Goal: Task Accomplishment & Management: Manage account settings

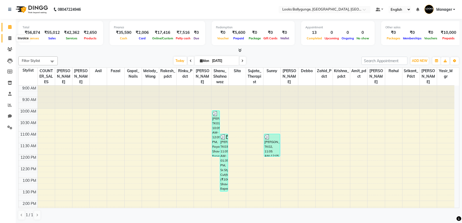
click at [8, 39] on icon at bounding box center [9, 38] width 3 height 4
select select "service"
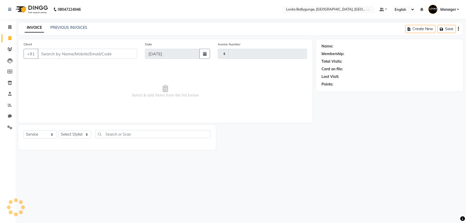
type input "3614"
select select "6477"
click at [73, 137] on select "Select Stylist [PERSON_NAME] amit_pdct anil [PERSON_NAME] COUNTER_SALES [PERSON…" at bounding box center [76, 134] width 35 height 8
select select "50051"
click at [59, 131] on select "Select Stylist [PERSON_NAME] amit_pdct anil [PERSON_NAME] COUNTER_SALES [PERSON…" at bounding box center [76, 134] width 35 height 8
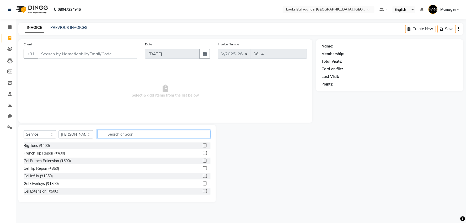
click at [122, 133] on input "text" at bounding box center [153, 134] width 113 height 8
type input "CUT"
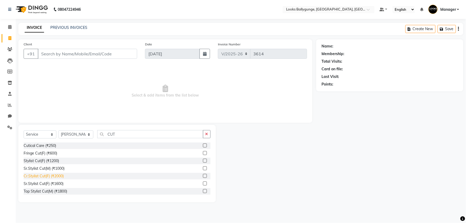
click at [57, 178] on div "Cr.Stylist Cut(F) (₹2000)" at bounding box center [44, 176] width 40 height 6
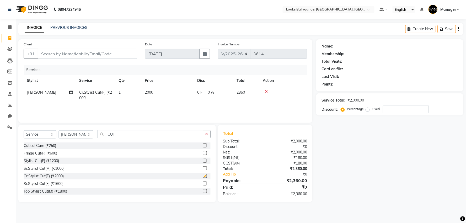
checkbox input "false"
click at [77, 54] on input "Client" at bounding box center [87, 54] width 99 height 10
type input "W"
type input "0"
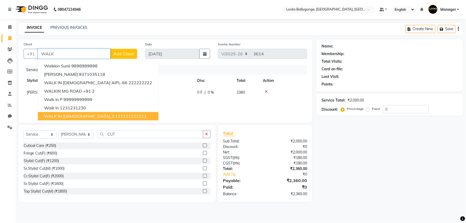
drag, startPoint x: 87, startPoint y: 115, endPoint x: 88, endPoint y: 110, distance: 5.5
click at [115, 114] on ngb-highlight "111111111111" at bounding box center [130, 116] width 31 height 5
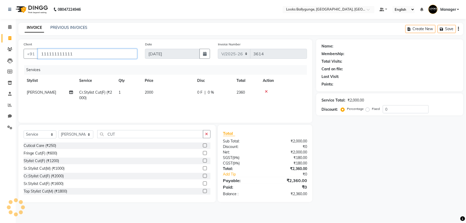
type input "111111111111"
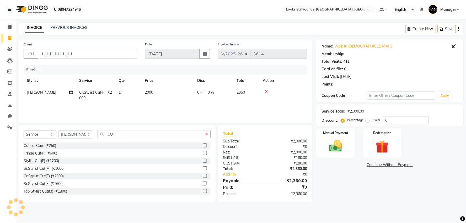
select select "1: Object"
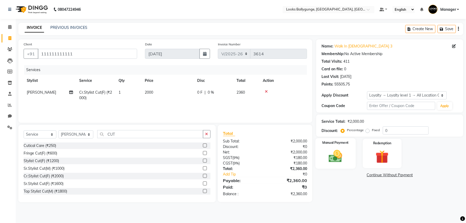
click at [326, 157] on img at bounding box center [336, 157] width 22 height 16
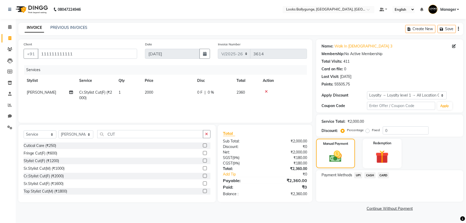
click at [358, 177] on span "UPI" at bounding box center [359, 175] width 8 height 6
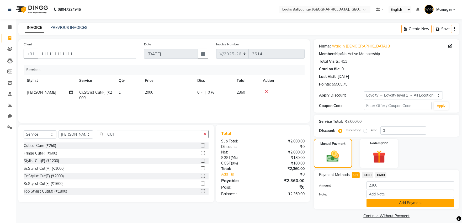
click at [385, 203] on button "Add Payment" at bounding box center [411, 203] width 88 height 8
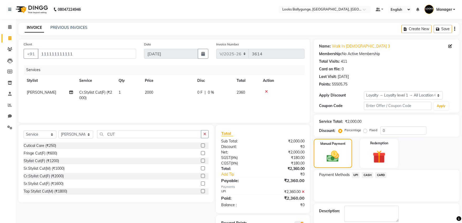
scroll to position [27, 0]
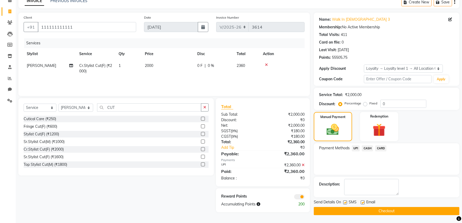
click at [356, 208] on button "Checkout" at bounding box center [387, 211] width 146 height 8
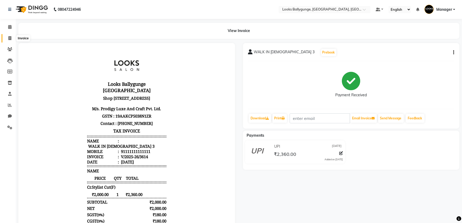
click at [9, 39] on icon at bounding box center [9, 38] width 3 height 4
select select "service"
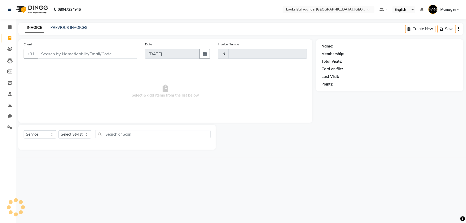
type input "3615"
select select "6477"
click at [71, 137] on select "Select Stylist [PERSON_NAME] amit_pdct anil [PERSON_NAME] COUNTER_SALES [PERSON…" at bounding box center [76, 134] width 35 height 8
select select "74723"
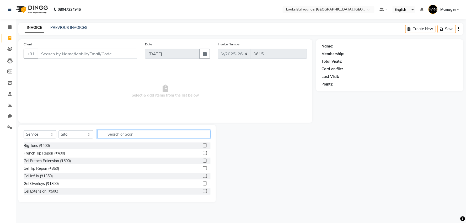
click at [112, 135] on input "text" at bounding box center [153, 134] width 113 height 8
type input "EYE"
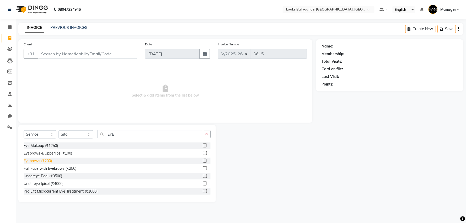
click at [36, 161] on div "Eyebrows (₹200)" at bounding box center [38, 161] width 28 height 6
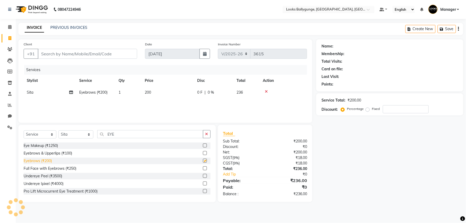
checkbox input "false"
click at [56, 55] on input "Client" at bounding box center [87, 54] width 99 height 10
type input "9"
type input "0"
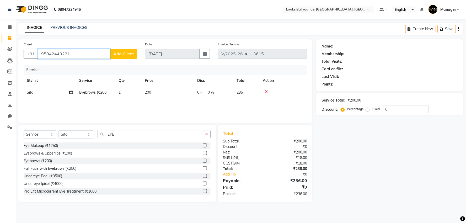
type input "95842443221"
click at [131, 52] on span "Add Client" at bounding box center [123, 53] width 21 height 5
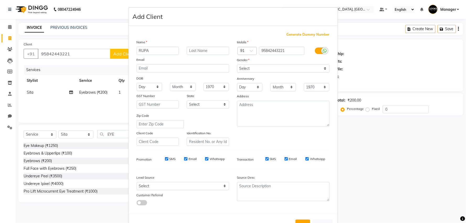
type input "RUPA"
click at [193, 50] on input "text" at bounding box center [208, 51] width 43 height 8
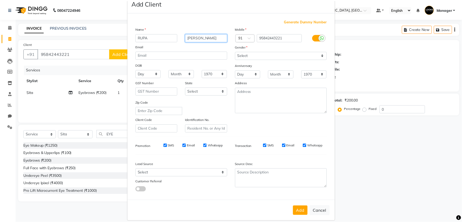
scroll to position [19, 0]
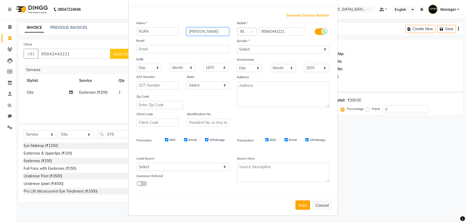
type input "MUKUNDAN"
click at [262, 49] on select "Select Male Female Other Prefer Not To Say" at bounding box center [283, 49] width 93 height 8
select select "female"
click at [237, 45] on select "Select Male Female Other Prefer Not To Say" at bounding box center [283, 49] width 93 height 8
click at [303, 204] on button "Add" at bounding box center [303, 204] width 15 height 9
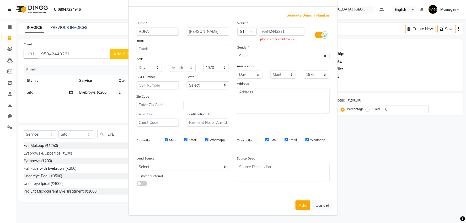
click at [294, 196] on div "Add Cancel" at bounding box center [233, 205] width 209 height 21
click at [273, 31] on input "95842443221" at bounding box center [281, 32] width 45 height 8
click at [278, 30] on input "95842443221" at bounding box center [281, 32] width 45 height 8
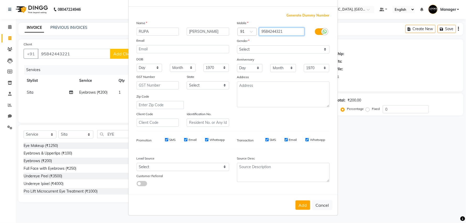
type input "9584244321"
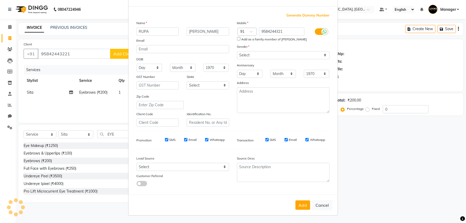
click at [59, 78] on ngb-modal-window "Add Client Generate Dummy Number Name RUPA MUKUNDAN Email DOB Day 01 02 03 04 0…" at bounding box center [233, 111] width 466 height 223
click at [325, 204] on button "Cancel" at bounding box center [323, 205] width 20 height 10
select select
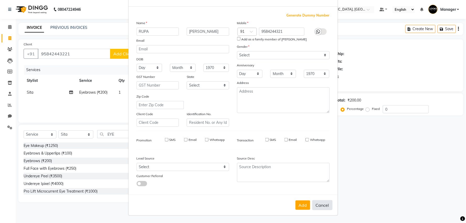
select select
checkbox input "false"
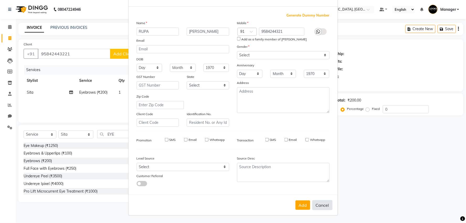
checkbox input "false"
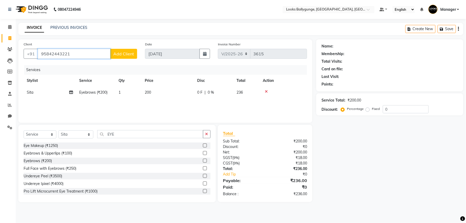
click at [70, 56] on input "95842443221" at bounding box center [74, 54] width 73 height 10
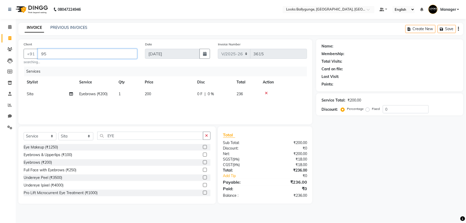
type input "9"
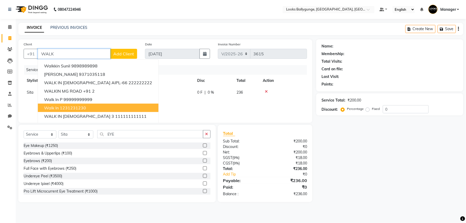
click at [72, 107] on ngb-highlight "1231231230" at bounding box center [73, 107] width 26 height 5
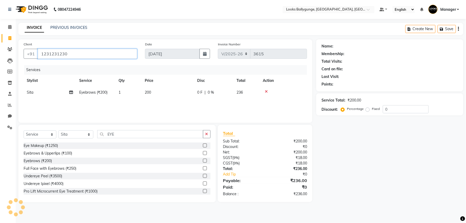
type input "1231231230"
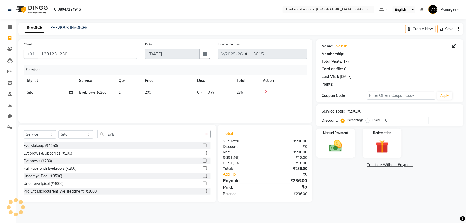
select select "1: Object"
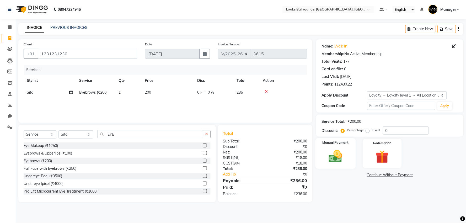
click at [341, 160] on img at bounding box center [336, 157] width 22 height 16
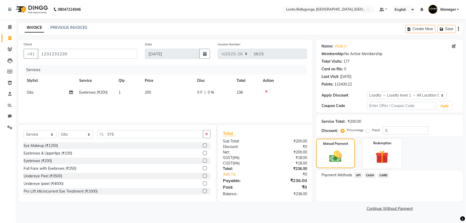
click at [359, 176] on span "UPI" at bounding box center [359, 175] width 8 height 6
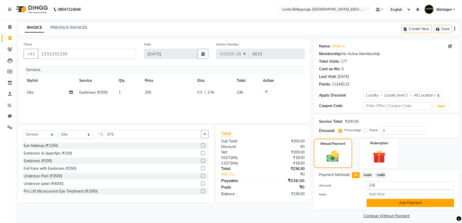
scroll to position [5, 0]
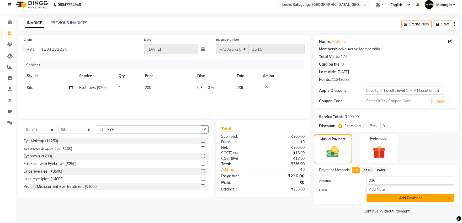
click at [386, 198] on button "Add Payment" at bounding box center [411, 198] width 88 height 8
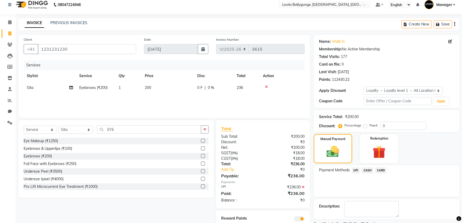
scroll to position [27, 0]
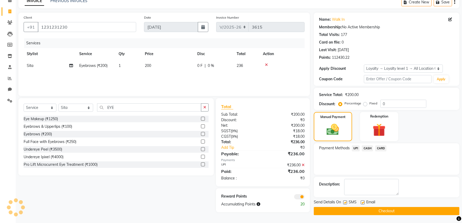
click at [375, 210] on button "Checkout" at bounding box center [387, 211] width 146 height 8
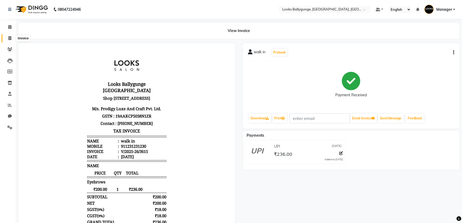
click at [8, 38] on icon at bounding box center [9, 38] width 3 height 4
select select "service"
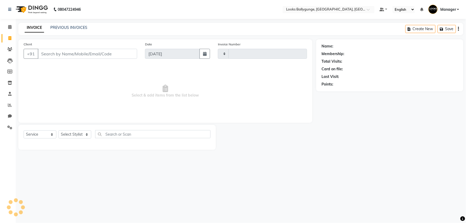
type input "3616"
select select "6477"
click at [75, 134] on select "Select Stylist" at bounding box center [75, 134] width 33 height 8
select select "50051"
click at [59, 131] on select "Select Stylist Ali_Stylist amit_pdct anil Ayush Sahu COUNTER_SALES Debbo Fazal …" at bounding box center [76, 134] width 35 height 8
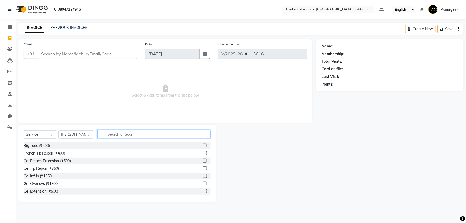
click at [110, 134] on input "text" at bounding box center [153, 134] width 113 height 8
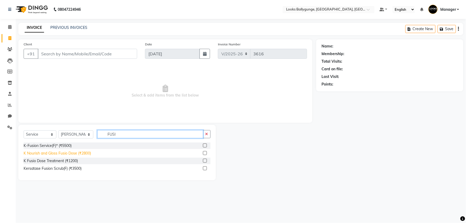
type input "FUSI"
click at [62, 153] on div "K Nourish and Gloss Fusio Dose (₹2800)" at bounding box center [57, 154] width 67 height 6
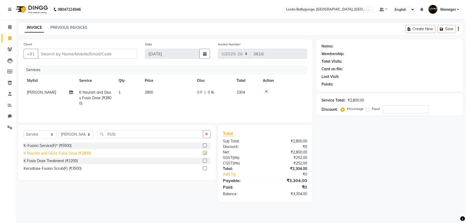
checkbox input "false"
click at [128, 134] on input "FUSI" at bounding box center [150, 134] width 106 height 8
type input "F"
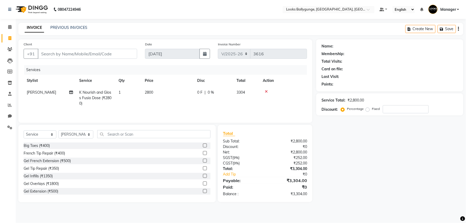
click at [148, 131] on div "Select Service Product Membership Package Voucher Prepaid Gift Card Select Styl…" at bounding box center [117, 163] width 198 height 77
click at [266, 92] on icon at bounding box center [266, 92] width 3 height 4
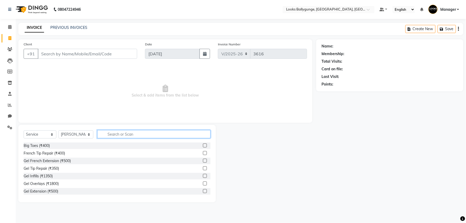
click at [121, 133] on input "text" at bounding box center [153, 134] width 113 height 8
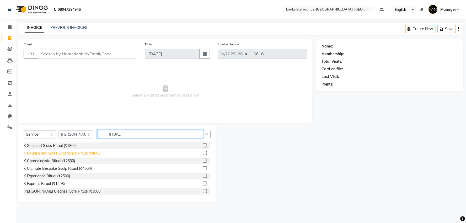
type input "RITUAL"
click at [77, 154] on div "K Nourish and Gloss Experience Ritual (₹4000)" at bounding box center [63, 154] width 78 height 6
checkbox input "false"
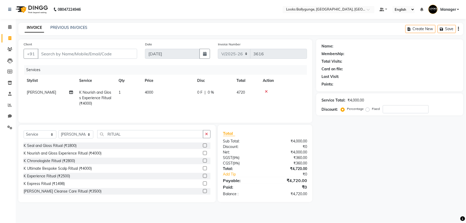
click at [149, 92] on span "4000" at bounding box center [149, 92] width 8 height 5
select select "50051"
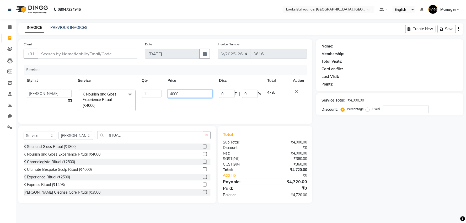
click at [174, 94] on input "4000" at bounding box center [190, 94] width 45 height 8
type input "4500"
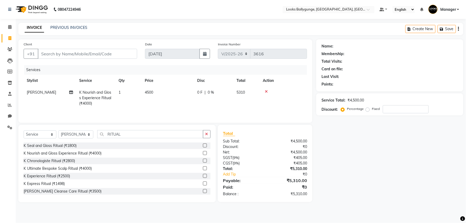
click at [186, 107] on td "4500" at bounding box center [168, 98] width 52 height 23
select select "50051"
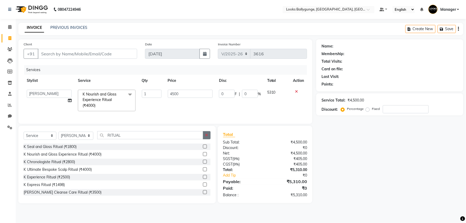
click at [208, 137] on icon "button" at bounding box center [206, 135] width 3 height 4
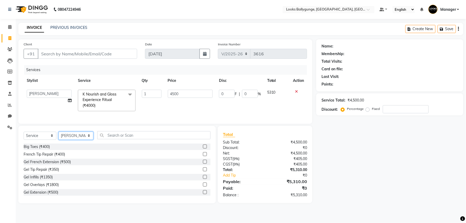
click at [67, 140] on select "Select Stylist Ali_Stylist amit_pdct anil Ayush Sahu COUNTER_SALES Debbo Fazal …" at bounding box center [76, 136] width 35 height 8
select select "62162"
click at [59, 136] on select "Select Stylist Ali_Stylist amit_pdct anil Ayush Sahu COUNTER_SALES Debbo Fazal …" at bounding box center [76, 136] width 35 height 8
click at [124, 139] on input "text" at bounding box center [153, 135] width 113 height 8
type input "G"
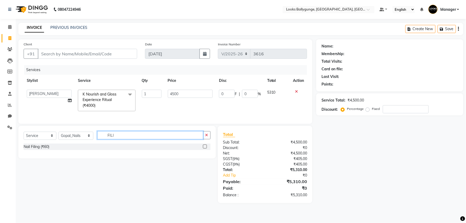
type input "FILI"
click at [101, 150] on div "Nail Filing (₹60)" at bounding box center [117, 147] width 187 height 7
click at [205, 149] on label at bounding box center [205, 147] width 4 height 4
click at [205, 149] on input "checkbox" at bounding box center [204, 146] width 3 height 3
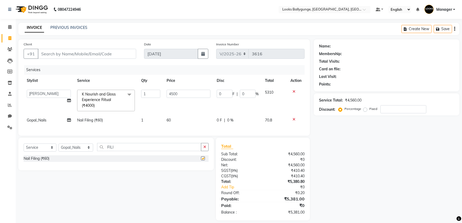
checkbox input "false"
click at [172, 119] on td "60" at bounding box center [188, 120] width 50 height 12
select select "62162"
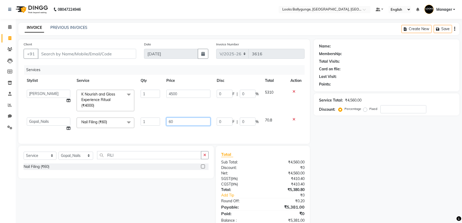
click at [176, 121] on input "60" at bounding box center [188, 122] width 44 height 8
type input "6"
type input "200"
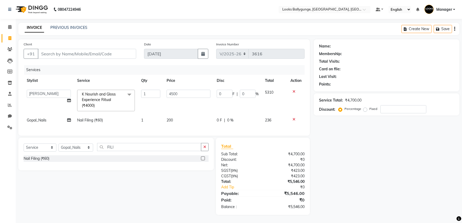
click at [185, 130] on div "Services Stylist Service Qty Price Disc Total Action Ali_Stylist amit_pdct anil…" at bounding box center [164, 97] width 281 height 65
click at [123, 151] on input "FILI" at bounding box center [149, 147] width 104 height 8
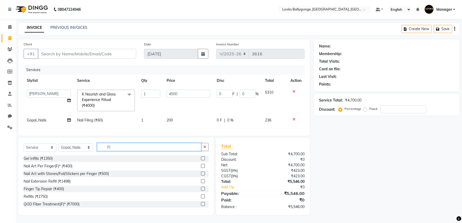
type input "F"
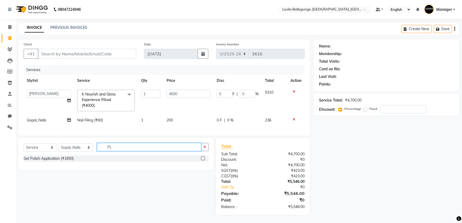
type input "P"
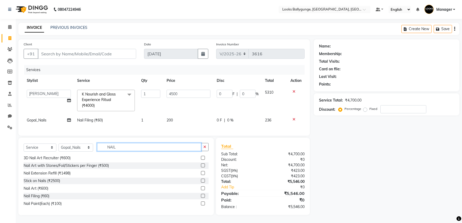
scroll to position [4, 0]
type input "NAIL"
click at [56, 187] on div "Nail Art (₹600)" at bounding box center [116, 188] width 185 height 7
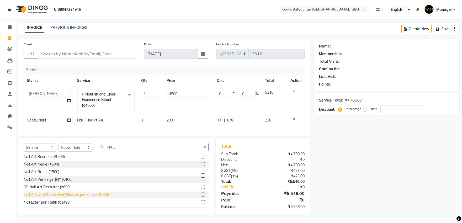
scroll to position [54, 0]
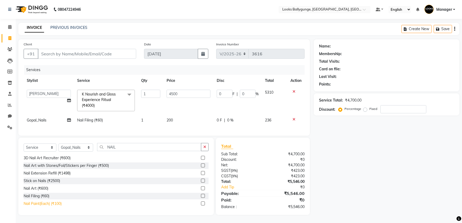
click at [36, 202] on div "Nail Paint(Each) (₹100)" at bounding box center [43, 204] width 38 height 6
checkbox input "false"
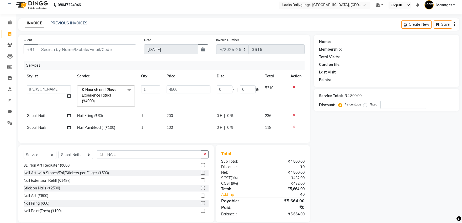
click at [142, 128] on span "1" at bounding box center [142, 127] width 2 height 5
select select "62162"
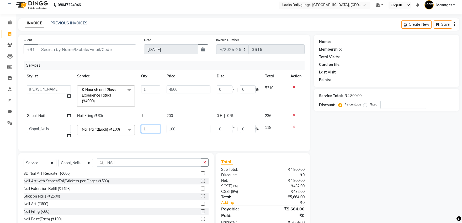
click at [149, 128] on input "1" at bounding box center [150, 129] width 19 height 8
type input "2"
click at [159, 141] on div "Services Stylist Service Qty Price Disc Total Action Ali_Stylist amit_pdct anil…" at bounding box center [164, 103] width 281 height 85
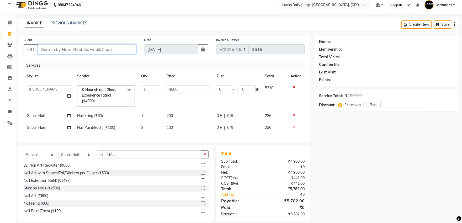
drag, startPoint x: 61, startPoint y: 51, endPoint x: 61, endPoint y: 48, distance: 2.6
click at [61, 50] on input "Client" at bounding box center [87, 49] width 98 height 10
type input "9"
type input "0"
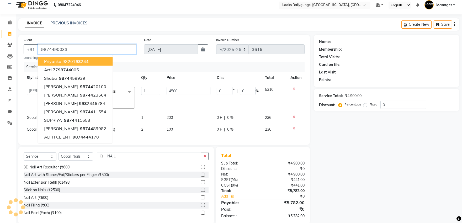
type input "9874490033"
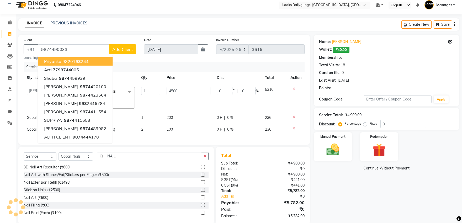
select select "1: Object"
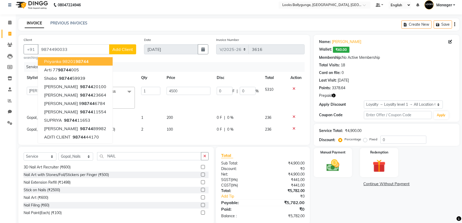
click at [335, 96] on icon "button" at bounding box center [334, 96] width 4 height 4
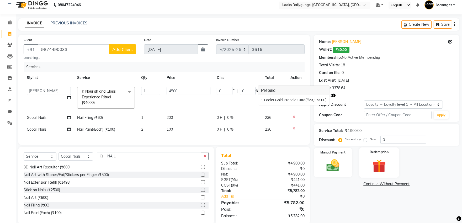
click at [390, 163] on div "Redemption" at bounding box center [379, 162] width 40 height 30
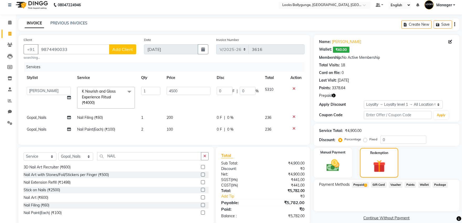
click at [363, 185] on span "Prepaid 1" at bounding box center [360, 185] width 17 height 6
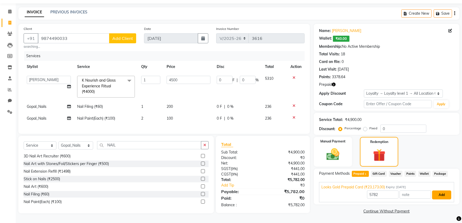
click at [443, 191] on button "Add" at bounding box center [441, 195] width 19 height 9
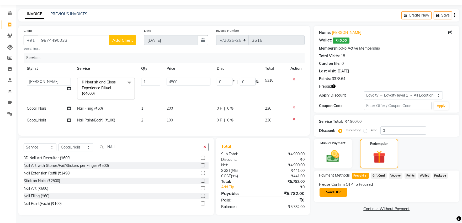
click at [339, 188] on button "Send OTP" at bounding box center [334, 192] width 28 height 9
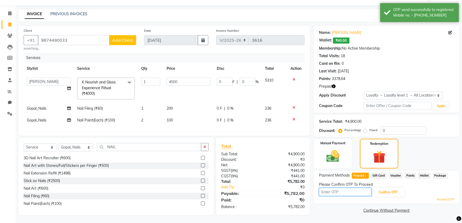
click at [337, 190] on input "text" at bounding box center [345, 192] width 52 height 8
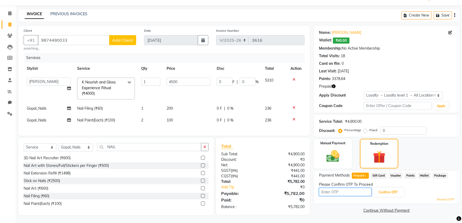
click at [345, 188] on input "text" at bounding box center [345, 192] width 52 height 8
type input "4940"
click at [385, 188] on button "Confirm OTP" at bounding box center [388, 192] width 32 height 9
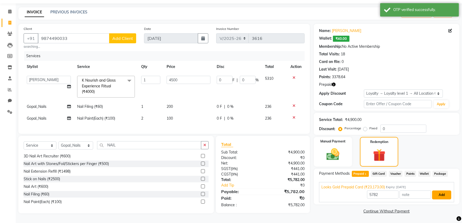
click at [444, 191] on button "Add" at bounding box center [441, 195] width 19 height 9
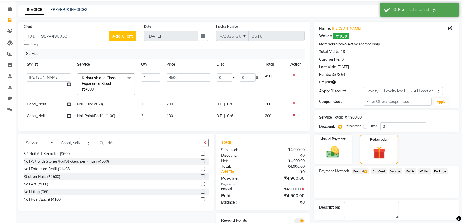
scroll to position [44, 0]
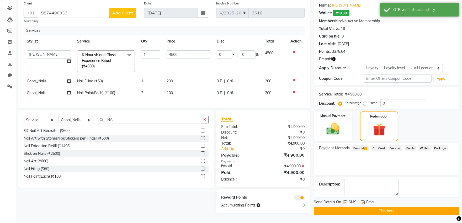
click at [355, 209] on button "Checkout" at bounding box center [387, 211] width 146 height 8
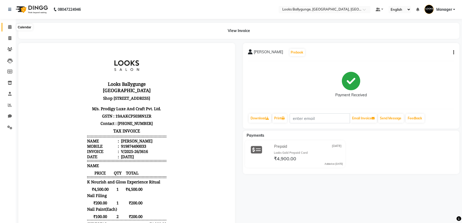
click at [9, 28] on icon at bounding box center [9, 27] width 3 height 4
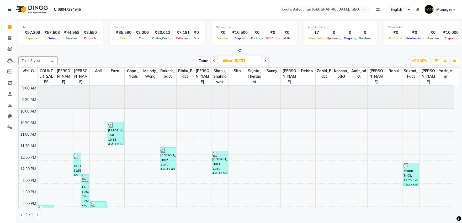
click at [8, 30] on link "Calendar" at bounding box center [8, 27] width 13 height 9
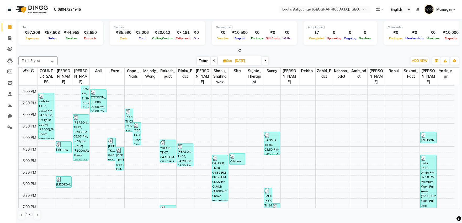
scroll to position [117, 0]
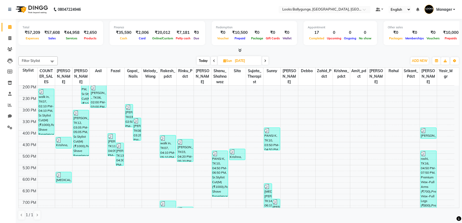
click at [268, 62] on span at bounding box center [265, 61] width 6 height 8
type input "[DATE]"
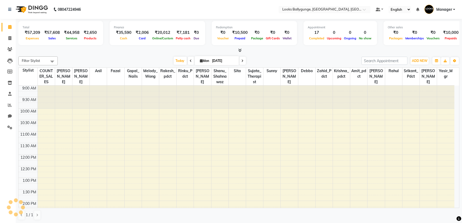
scroll to position [179, 0]
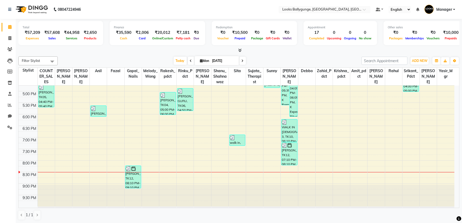
drag, startPoint x: 103, startPoint y: 117, endPoint x: 164, endPoint y: 211, distance: 112.2
click at [164, 211] on div "1 / 1" at bounding box center [238, 215] width 441 height 10
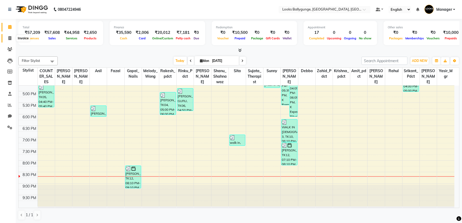
click at [7, 38] on span at bounding box center [9, 38] width 9 height 6
select select "service"
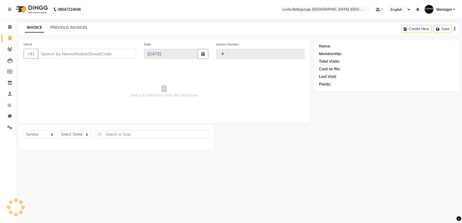
type input "3617"
select select "6477"
click at [76, 135] on select "Select Stylist" at bounding box center [75, 134] width 33 height 8
select select "49416"
click at [59, 131] on select "Select Stylist Ali_Stylist amit_pdct anil Ayush Sahu COUNTER_SALES Debbo Fazal …" at bounding box center [76, 134] width 35 height 8
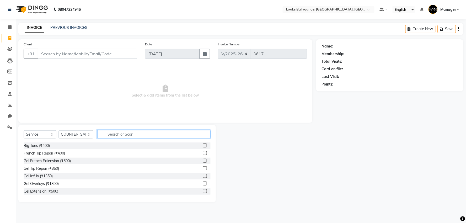
click at [131, 135] on input "text" at bounding box center [153, 134] width 113 height 8
type input "CUT"
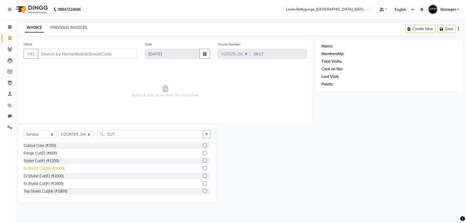
click at [49, 168] on div "Sr.Stylist Cut(M) (₹1000)" at bounding box center [44, 169] width 41 height 6
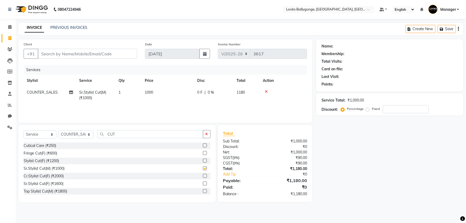
checkbox input "false"
click at [74, 52] on input "Client" at bounding box center [87, 54] width 99 height 10
type input "8"
type input "0"
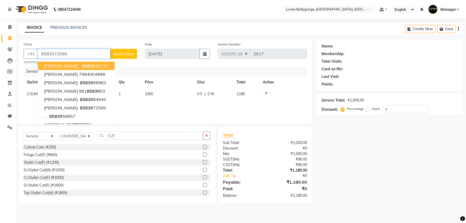
type input "8583072590"
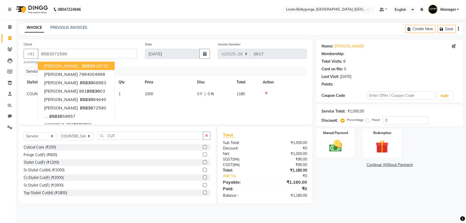
select select "1: Object"
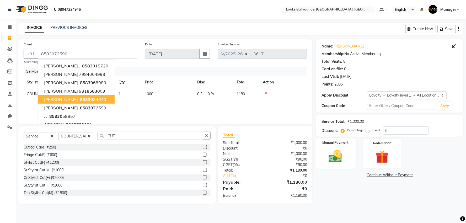
click at [336, 159] on img at bounding box center [336, 157] width 22 height 16
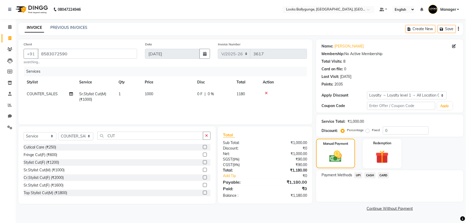
click at [360, 177] on span "UPI" at bounding box center [359, 175] width 8 height 6
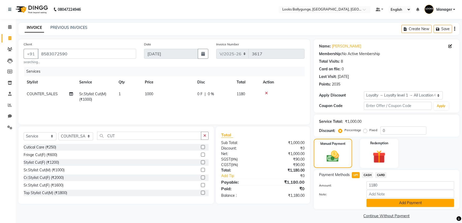
click at [390, 204] on button "Add Payment" at bounding box center [411, 203] width 88 height 8
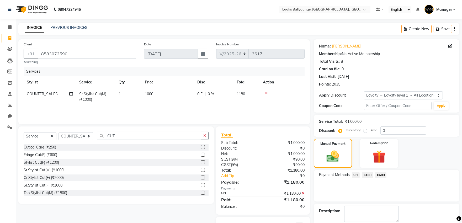
scroll to position [27, 0]
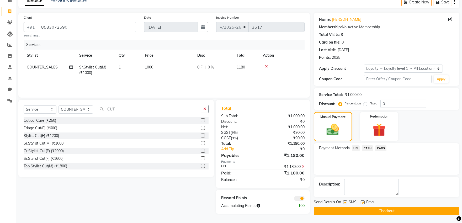
click at [340, 209] on button "Checkout" at bounding box center [387, 211] width 146 height 8
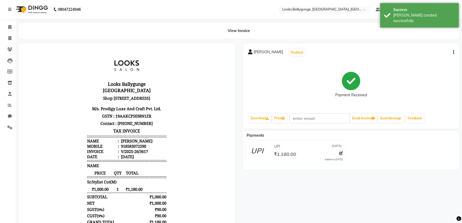
scroll to position [68, 0]
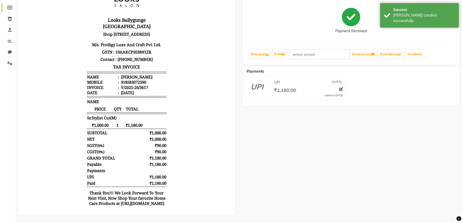
select select "service"
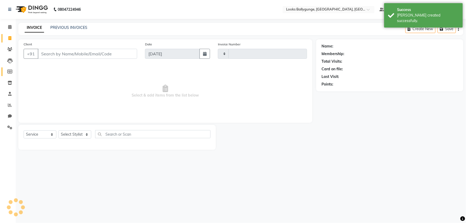
type input "3618"
select select "6477"
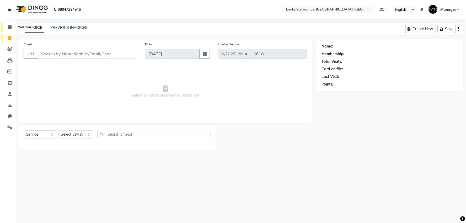
click at [11, 28] on icon at bounding box center [9, 27] width 3 height 4
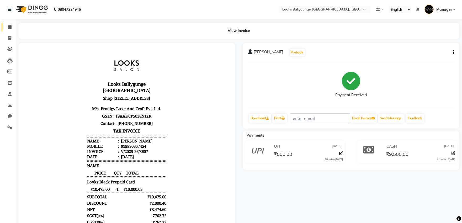
click at [8, 23] on link "Calendar" at bounding box center [8, 27] width 13 height 9
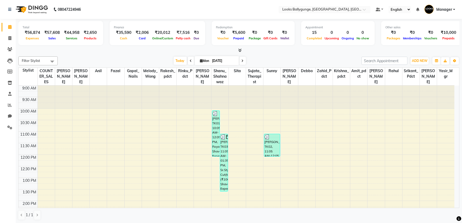
click at [190, 59] on icon at bounding box center [191, 60] width 2 height 3
type input "[DATE]"
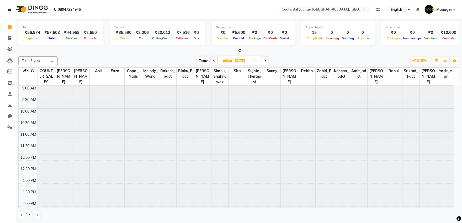
scroll to position [179, 0]
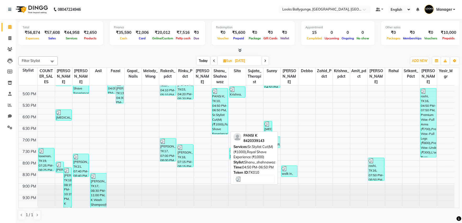
click at [216, 114] on div "PANSI K, TK10, 04:50 PM-06:50 PM, Sr.Stylist Cut(M) (₹1000),Royal Shave Experie…" at bounding box center [220, 111] width 16 height 46
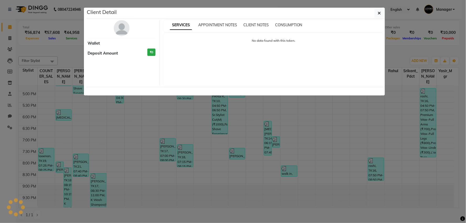
select select "3"
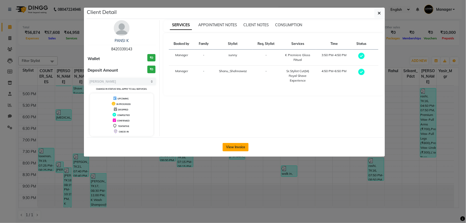
click at [237, 148] on button "View Invoice" at bounding box center [236, 147] width 26 height 8
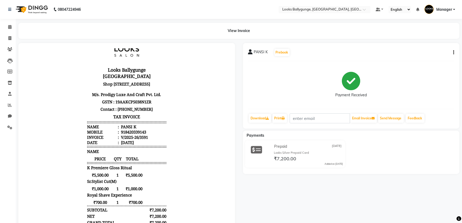
scroll to position [22, 0]
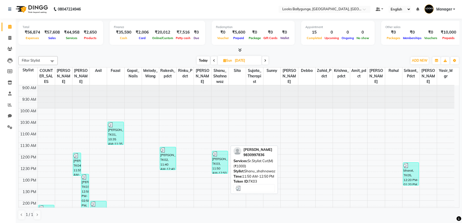
click at [220, 163] on div "anita nair, TK03, 11:50 AM-12:50 PM, Sr.Stylist Cut(M) (₹1000)" at bounding box center [220, 162] width 16 height 22
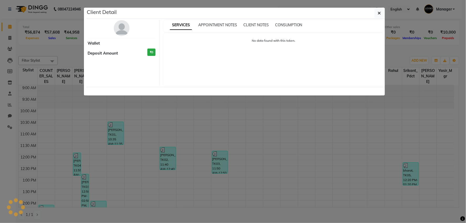
select select "3"
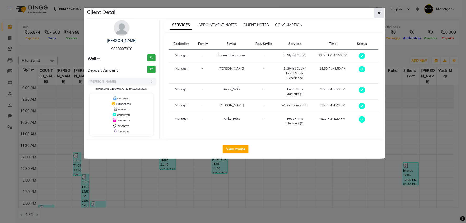
click at [379, 12] on icon "button" at bounding box center [379, 13] width 3 height 4
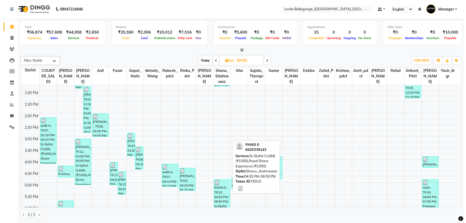
scroll to position [146, 0]
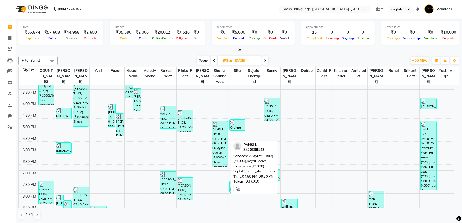
click at [222, 143] on div "PANSI K, TK10, 04:50 PM-06:50 PM, Sr.Stylist Cut(M) (₹1000),Royal Shave Experie…" at bounding box center [220, 144] width 16 height 46
select select "3"
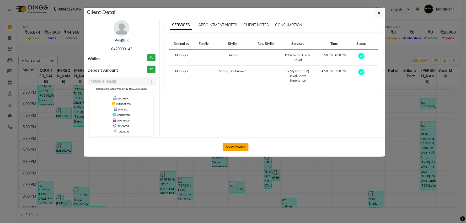
click at [240, 150] on button "View Invoice" at bounding box center [236, 147] width 26 height 8
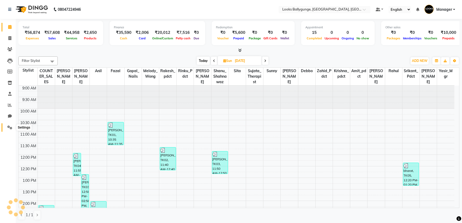
click at [11, 125] on icon at bounding box center [9, 127] width 5 height 4
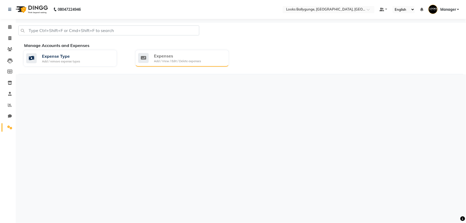
click at [158, 63] on div "Add / View / Edit / Delete expenses" at bounding box center [177, 61] width 47 height 4
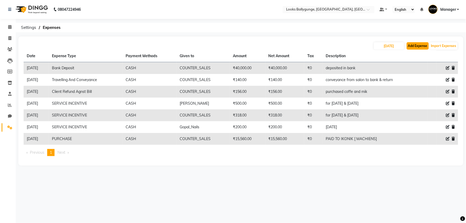
click at [421, 49] on button "Add Expense" at bounding box center [418, 45] width 22 height 7
select select "1"
select select "5499"
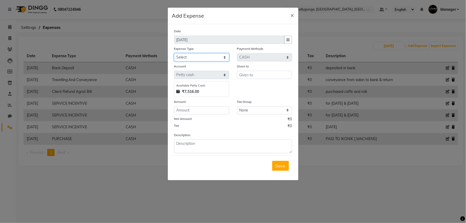
click at [200, 59] on select "Select Bank Deposit Blinkit Cash Handover CLIENT Client ordered food Client Ref…" at bounding box center [201, 57] width 55 height 8
select select "24170"
click at [174, 53] on select "Select Bank Deposit Blinkit Cash Handover CLIENT Client ordered food Client Ref…" at bounding box center [201, 57] width 55 height 8
click at [248, 75] on input "text" at bounding box center [264, 75] width 55 height 8
type input "S"
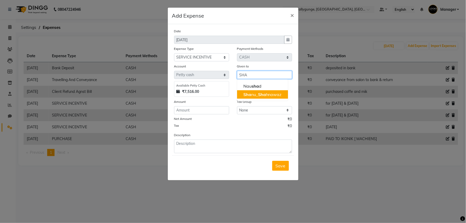
click at [257, 94] on ngb-highlight "Sha nu_ Sha hnawaz" at bounding box center [263, 94] width 38 height 5
type input "Shanu_Shahnawaz"
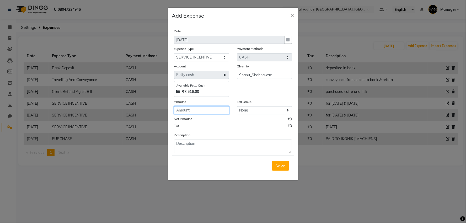
click at [193, 108] on input "number" at bounding box center [201, 110] width 55 height 8
type input "335"
click at [281, 168] on span "Save" at bounding box center [281, 165] width 10 height 5
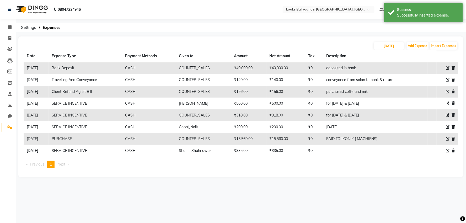
click at [448, 150] on icon at bounding box center [448, 151] width 4 height 4
select select "24170"
select select "1"
select select "5499"
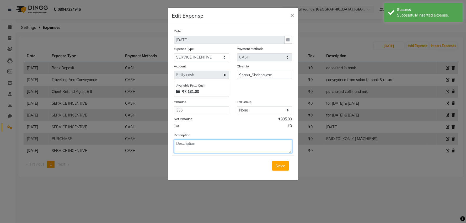
click at [237, 146] on textarea at bounding box center [233, 147] width 118 height 14
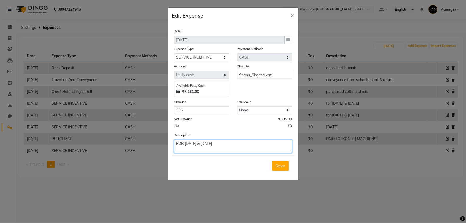
click at [188, 144] on textarea "FOR 31.08.25 & 01.09.25" at bounding box center [233, 147] width 118 height 14
click at [206, 144] on textarea "FOR 30.08.25 & 01.09.25" at bounding box center [233, 147] width 118 height 14
type textarea "FOR [DATE] & 31.09.25"
click at [283, 166] on span "Save" at bounding box center [281, 165] width 10 height 5
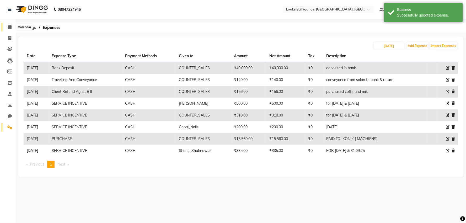
click at [8, 27] on icon at bounding box center [9, 27] width 3 height 4
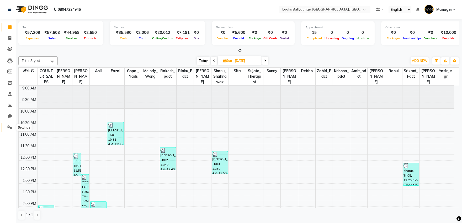
click at [12, 128] on span at bounding box center [9, 128] width 9 height 6
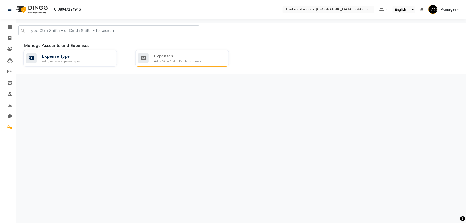
click at [176, 53] on div "Expenses" at bounding box center [177, 56] width 47 height 6
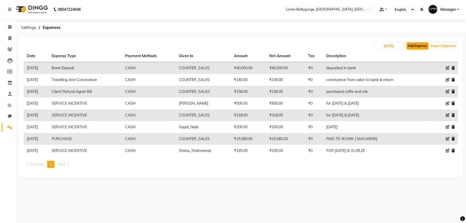
click at [416, 47] on button "Add Expense" at bounding box center [418, 45] width 22 height 7
select select "1"
select select "5499"
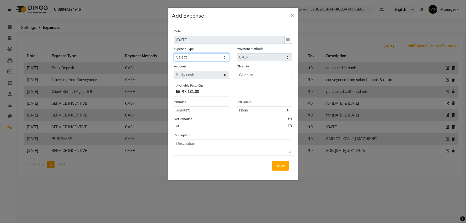
click at [207, 57] on select "Select Bank Deposit Blinkit Cash Handover CLIENT Client ordered food Client Ref…" at bounding box center [201, 57] width 55 height 8
select select "24170"
click at [174, 53] on select "Select Bank Deposit Blinkit Cash Handover CLIENT Client ordered food Client Ref…" at bounding box center [201, 57] width 55 height 8
click at [255, 75] on input "text" at bounding box center [264, 75] width 55 height 8
type input "T"
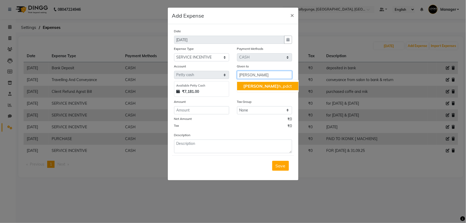
click at [253, 87] on span "Rakes" at bounding box center [261, 85] width 35 height 5
type input "Rakesh_pdct"
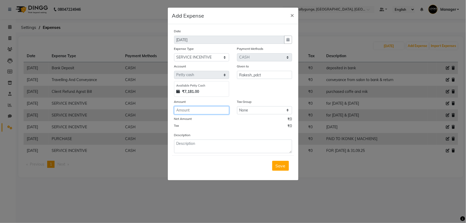
click at [192, 111] on input "number" at bounding box center [201, 110] width 55 height 8
type input "100"
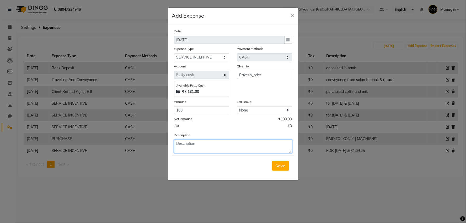
click at [224, 146] on textarea at bounding box center [233, 147] width 118 height 14
type textarea "FOR [DATE]"
click at [282, 167] on span "Save" at bounding box center [281, 165] width 10 height 5
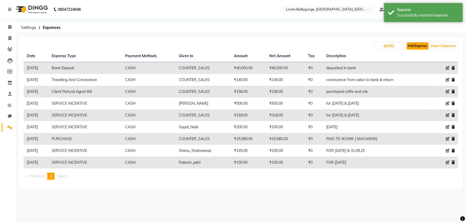
click at [419, 45] on button "Add Expense" at bounding box center [418, 45] width 22 height 7
select select "1"
select select "5499"
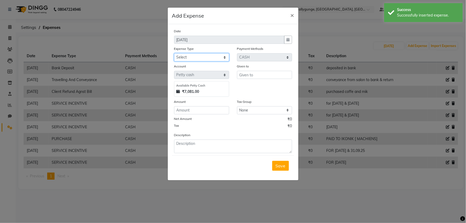
click at [210, 58] on select "Select Bank Deposit Blinkit Cash Handover CLIENT Client ordered food Client Ref…" at bounding box center [201, 57] width 55 height 8
select select "24170"
click at [174, 53] on select "Select Bank Deposit Blinkit Cash Handover CLIENT Client ordered food Client Ref…" at bounding box center [201, 57] width 55 height 8
click at [267, 76] on input "text" at bounding box center [264, 75] width 55 height 8
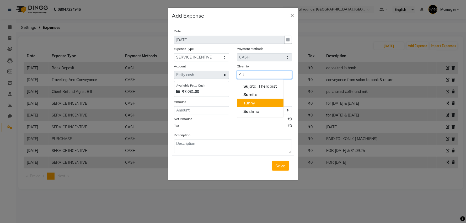
click at [254, 105] on ngb-highlight "su nny" at bounding box center [250, 102] width 12 height 5
type input "sunny"
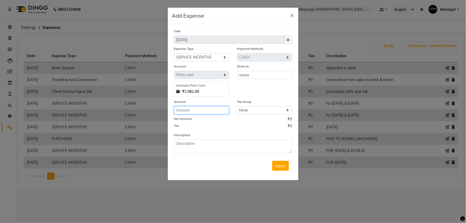
click at [195, 111] on input "number" at bounding box center [201, 110] width 55 height 8
type input "400"
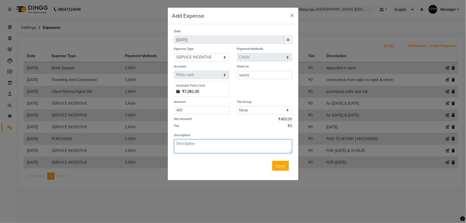
click at [198, 145] on textarea at bounding box center [233, 147] width 118 height 14
type textarea "FOR [DATE]"
click at [285, 167] on span "Save" at bounding box center [281, 165] width 10 height 5
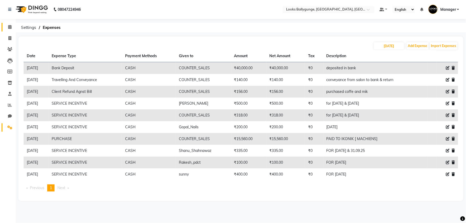
click at [8, 27] on icon at bounding box center [9, 27] width 3 height 4
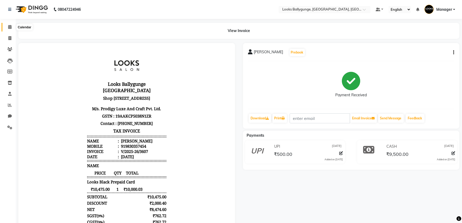
click at [10, 29] on icon at bounding box center [9, 27] width 3 height 4
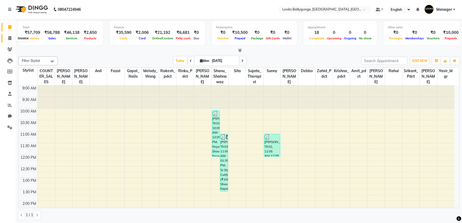
click at [10, 38] on icon at bounding box center [9, 38] width 3 height 4
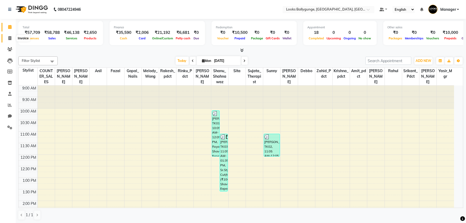
select select "6477"
select select "service"
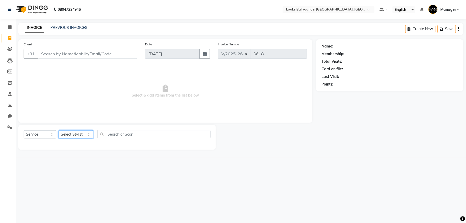
click at [74, 135] on select "Select Stylist [PERSON_NAME] amit_pdct anil [PERSON_NAME] COUNTER_SALES [PERSON…" at bounding box center [76, 134] width 35 height 8
select select "57264"
click at [59, 131] on select "Select Stylist [PERSON_NAME] amit_pdct anil [PERSON_NAME] COUNTER_SALES [PERSON…" at bounding box center [76, 134] width 35 height 8
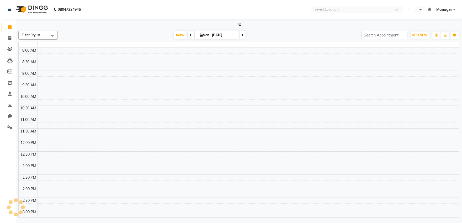
select select "en"
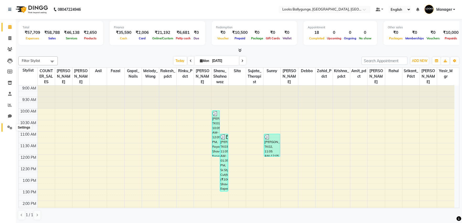
click at [7, 126] on icon at bounding box center [9, 127] width 5 height 4
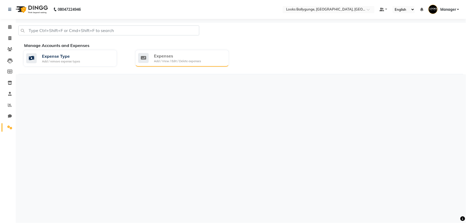
click at [214, 57] on div "Expenses Add / View / Edit / Delete expenses" at bounding box center [181, 58] width 87 height 11
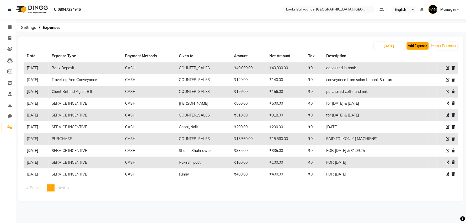
click at [414, 47] on button "Add Expense" at bounding box center [418, 45] width 22 height 7
select select "1"
select select "5499"
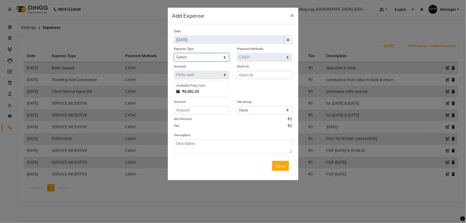
click at [217, 58] on select "Select Bank Deposit Blinkit Cash Handover CLIENT Client ordered food Client Ref…" at bounding box center [201, 57] width 55 height 8
select select "23749"
click at [174, 53] on select "Select Bank Deposit Blinkit Cash Handover CLIENT Client ordered food Client Ref…" at bounding box center [201, 57] width 55 height 8
click at [191, 112] on input "number" at bounding box center [201, 110] width 55 height 8
type input "77"
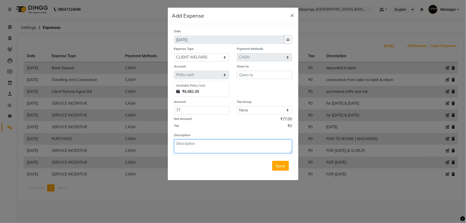
click at [217, 147] on textarea at bounding box center [233, 147] width 118 height 14
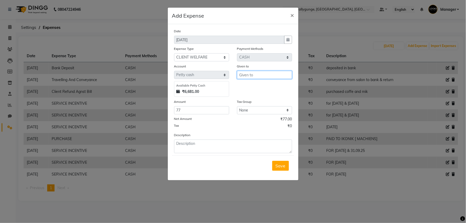
click at [257, 75] on input "text" at bounding box center [264, 75] width 55 height 8
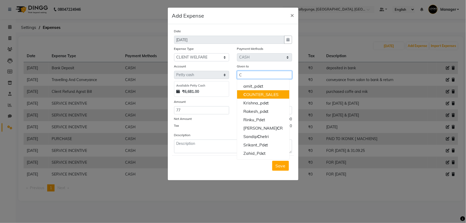
click at [251, 95] on ngb-highlight "C OUNTER_SALES" at bounding box center [261, 94] width 35 height 5
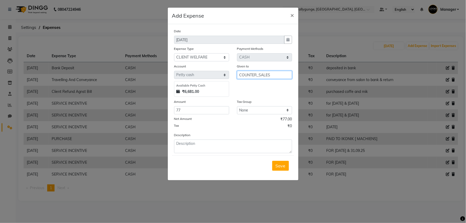
type input "COUNTER_SALES"
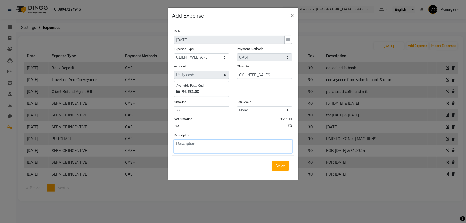
click at [199, 145] on textarea at bounding box center [233, 147] width 118 height 14
click at [199, 144] on textarea "MILK" at bounding box center [233, 147] width 118 height 14
type textarea "M"
type textarea "purc"
click at [293, 16] on span "×" at bounding box center [293, 15] width 4 height 8
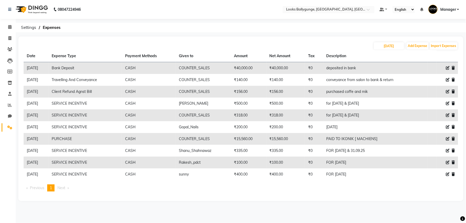
click at [449, 91] on icon at bounding box center [448, 92] width 4 height 4
select select "24034"
select select "1"
select select "5499"
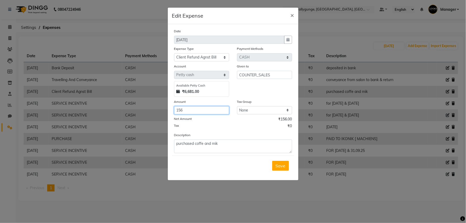
click at [197, 110] on input "156" at bounding box center [201, 110] width 55 height 8
type input "1"
type input "230"
click at [278, 161] on button "Save" at bounding box center [280, 166] width 17 height 10
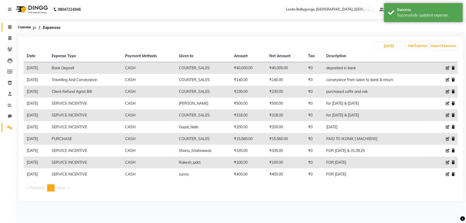
click at [10, 29] on icon at bounding box center [9, 27] width 3 height 4
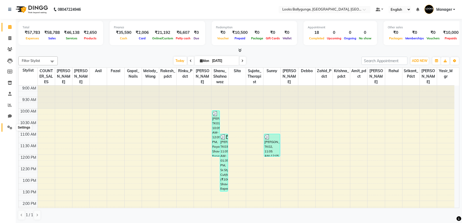
click at [11, 130] on span at bounding box center [9, 128] width 9 height 6
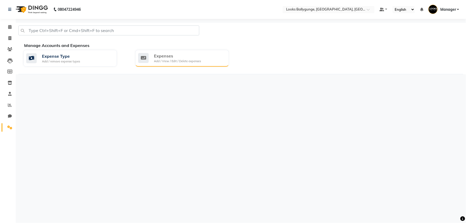
click at [178, 57] on div "Expenses" at bounding box center [177, 56] width 47 height 6
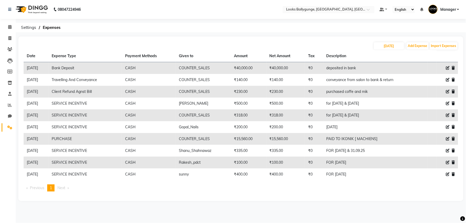
click at [448, 114] on icon at bounding box center [448, 115] width 4 height 4
select select "24170"
select select "1"
select select "5499"
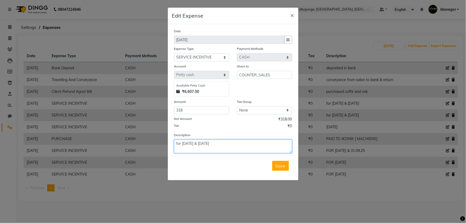
click at [223, 144] on textarea "for 30.08.25 & 31.08.25" at bounding box center [233, 147] width 118 height 14
type textarea "for 30.08.25 & 31.08.25 to samad"
click at [280, 168] on span "Save" at bounding box center [281, 165] width 10 height 5
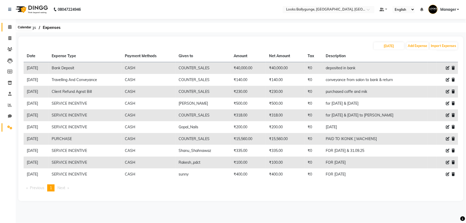
click at [9, 29] on span at bounding box center [9, 27] width 9 height 6
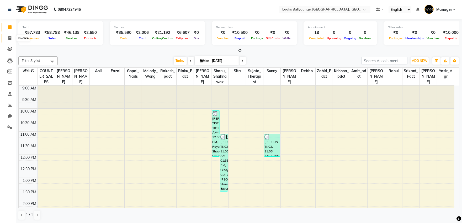
click at [9, 39] on icon at bounding box center [9, 38] width 3 height 4
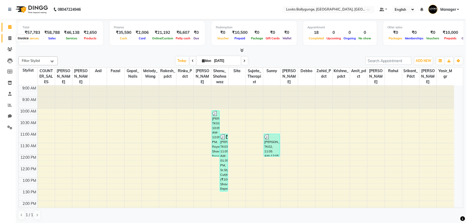
select select "service"
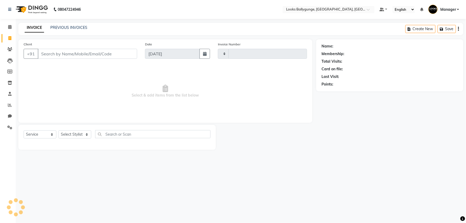
type input "3618"
select select "6477"
click at [81, 54] on input "Client" at bounding box center [87, 54] width 99 height 10
type input "9163639127"
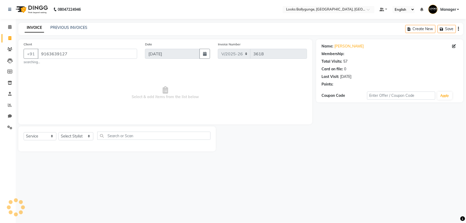
select select "1: Object"
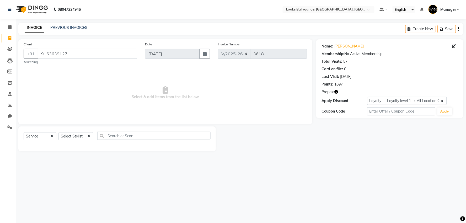
click at [338, 91] on icon "button" at bounding box center [337, 92] width 4 height 4
click at [45, 135] on select "Select Service Product Membership Package Voucher Prepaid Gift Card" at bounding box center [40, 136] width 33 height 8
select select "P"
click at [24, 132] on select "Select Service Product Membership Package Voucher Prepaid Gift Card" at bounding box center [40, 136] width 33 height 8
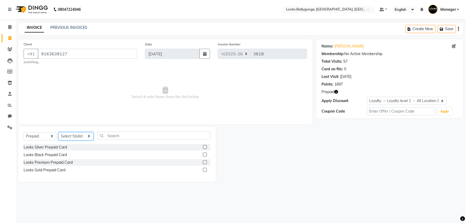
click at [80, 135] on select "Select Stylist Ali_Stylist amit_pdct anil Ayush Sahu COUNTER_SALES Debbo Fazal …" at bounding box center [76, 136] width 35 height 8
select select "68166"
click at [59, 132] on select "Select Stylist Ali_Stylist amit_pdct anil Ayush Sahu COUNTER_SALES Debbo Fazal …" at bounding box center [76, 136] width 35 height 8
click at [126, 135] on input "text" at bounding box center [153, 136] width 113 height 8
click at [56, 171] on div "Looks Gold Prepaid Card" at bounding box center [45, 170] width 42 height 6
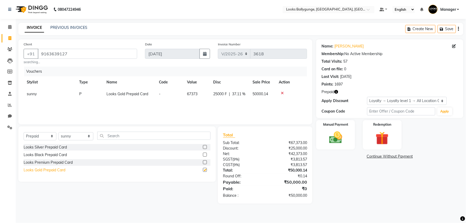
checkbox input "false"
click at [336, 92] on icon "button" at bounding box center [337, 92] width 4 height 4
click at [337, 144] on img at bounding box center [336, 138] width 22 height 16
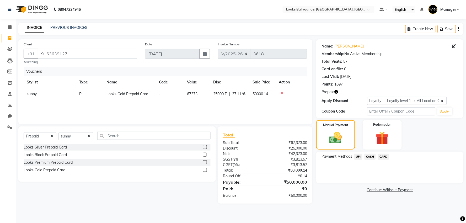
click at [358, 156] on span "UPI" at bounding box center [359, 157] width 8 height 6
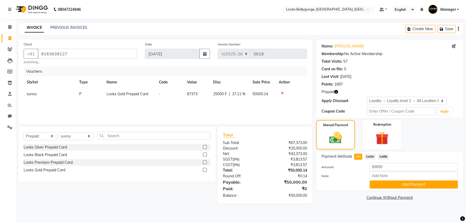
click at [336, 93] on icon "button" at bounding box center [337, 92] width 4 height 4
click at [400, 185] on button "Add Payment" at bounding box center [414, 185] width 88 height 8
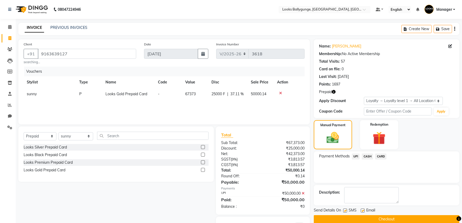
click at [369, 218] on button "Checkout" at bounding box center [387, 219] width 146 height 8
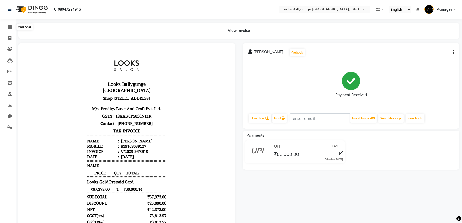
click at [9, 28] on icon at bounding box center [9, 27] width 3 height 4
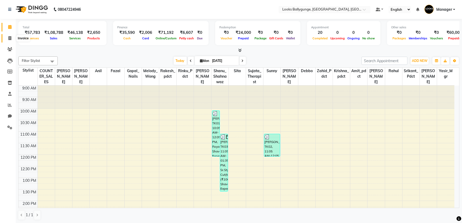
click at [9, 37] on icon at bounding box center [9, 38] width 3 height 4
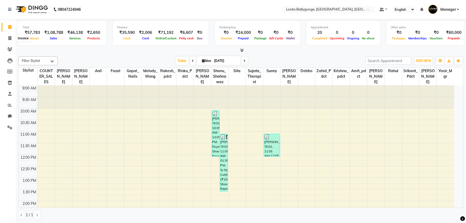
select select "6477"
select select "service"
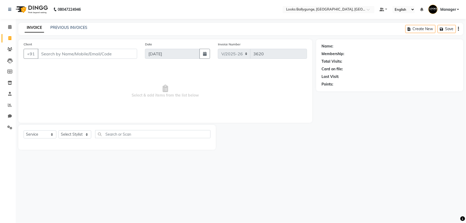
click at [94, 54] on input "Client" at bounding box center [87, 54] width 99 height 10
type input "9163639127"
select select "1: Object"
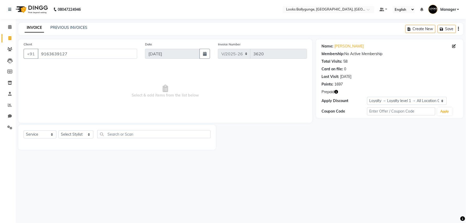
click at [336, 93] on icon "button" at bounding box center [337, 92] width 4 height 4
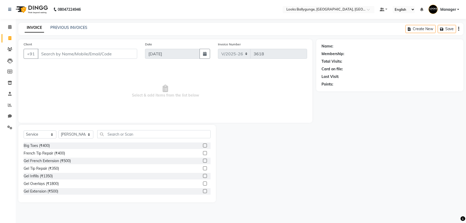
select select "6477"
select select "service"
select select "57264"
click at [80, 135] on select "Select Stylist [PERSON_NAME] amit_pdct anil [PERSON_NAME] COUNTER_SALES [PERSON…" at bounding box center [76, 134] width 35 height 8
click at [110, 156] on div "French Tip Repair (₹400)" at bounding box center [117, 153] width 187 height 7
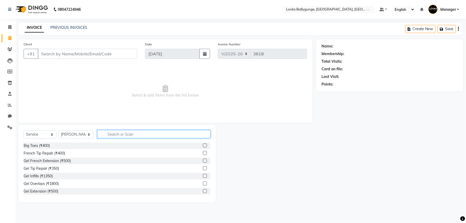
click at [123, 132] on input "text" at bounding box center [153, 134] width 113 height 8
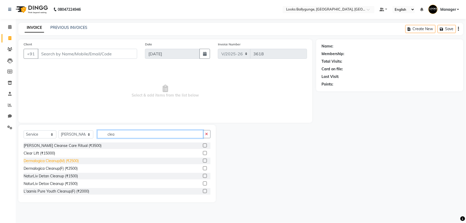
type input "clea"
click at [65, 162] on div "Dermalogica Cleanup(M) (₹2500)" at bounding box center [51, 161] width 55 height 6
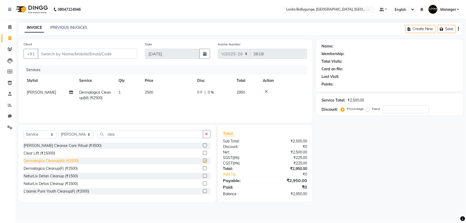
checkbox input "false"
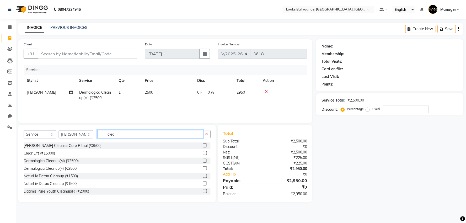
click at [118, 135] on input "clea" at bounding box center [150, 134] width 106 height 8
type input "c"
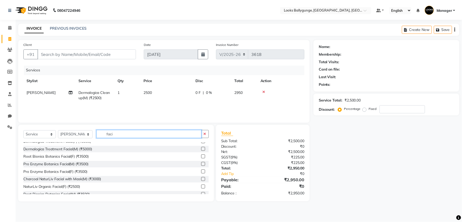
scroll to position [87, 0]
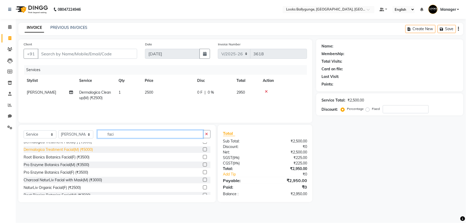
type input "faci"
click at [74, 151] on div "Dermalogica Treatment Facial(M) (₹5000)" at bounding box center [58, 150] width 69 height 6
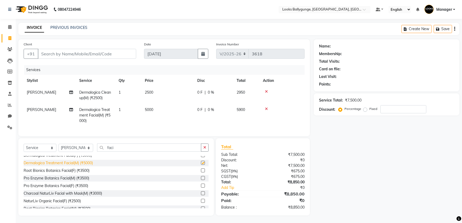
checkbox input "false"
click at [122, 151] on input "faci" at bounding box center [149, 148] width 104 height 8
type input "f"
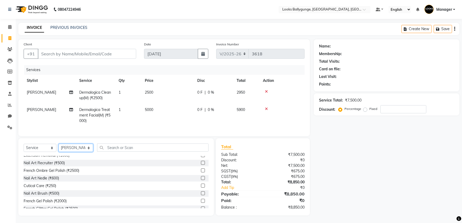
click at [67, 151] on select "Select Stylist Ali_Stylist amit_pdct anil Ayush Sahu COUNTER_SALES Debbo Fazal …" at bounding box center [76, 148] width 35 height 8
select select "68166"
click at [59, 148] on select "Select Stylist Ali_Stylist amit_pdct anil Ayush Sahu COUNTER_SALES Debbo Fazal …" at bounding box center [76, 148] width 35 height 8
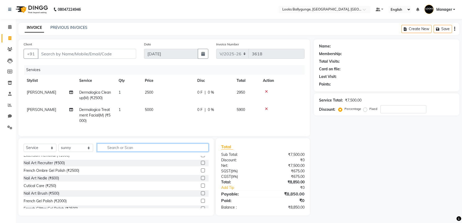
click at [128, 152] on input "text" at bounding box center [153, 148] width 112 height 8
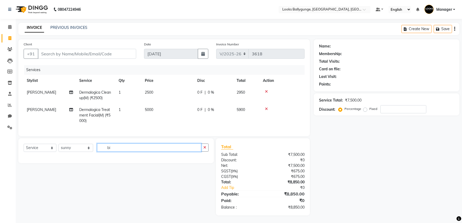
type input "b"
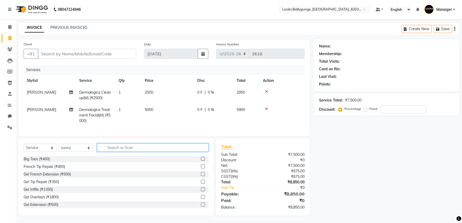
click at [135, 152] on input "text" at bounding box center [153, 148] width 112 height 8
type input "r"
type input "o"
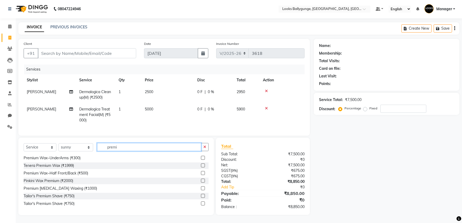
scroll to position [5, 0]
click at [126, 146] on input "premi" at bounding box center [149, 147] width 104 height 8
type input "p"
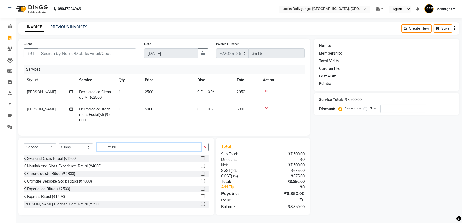
scroll to position [0, 0]
type input "ritual"
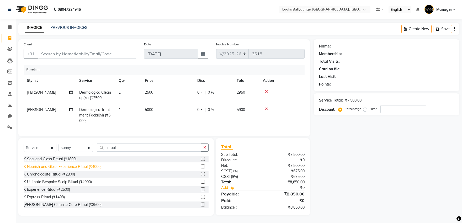
click at [64, 170] on div "K Nourish and Gloss Experience Ritual (₹4000)" at bounding box center [63, 167] width 78 height 6
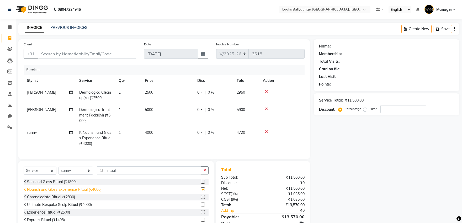
checkbox input "false"
click at [146, 133] on span "4000" at bounding box center [149, 132] width 8 height 5
select select "68166"
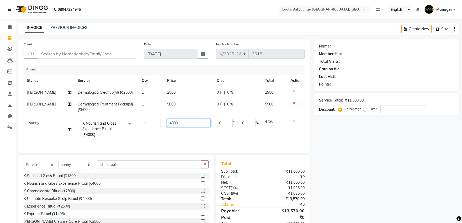
click at [173, 122] on input "4000" at bounding box center [188, 123] width 43 height 8
type input "5500"
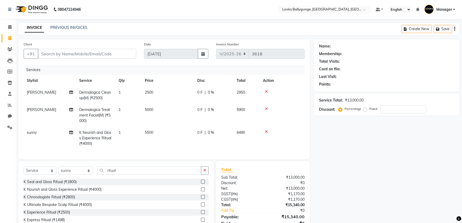
click at [170, 134] on td "5500" at bounding box center [168, 138] width 52 height 23
select select "68166"
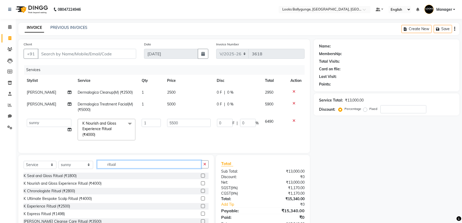
click at [133, 168] on input "ritual" at bounding box center [149, 164] width 104 height 8
type input "r"
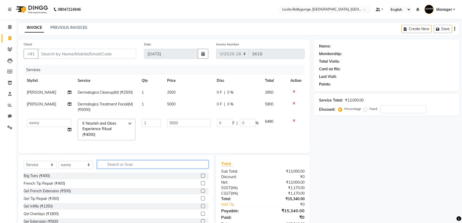
type input "w"
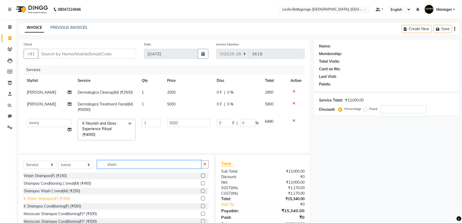
type input "sham"
click at [52, 202] on div "K Wash Shampoo(F) (₹300)" at bounding box center [47, 199] width 46 height 6
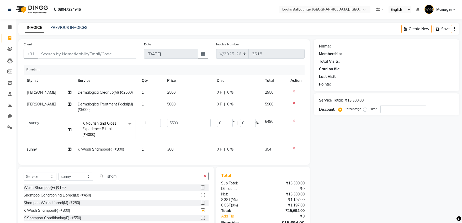
checkbox input "false"
click at [169, 150] on span "300" at bounding box center [170, 149] width 6 height 5
select select "68166"
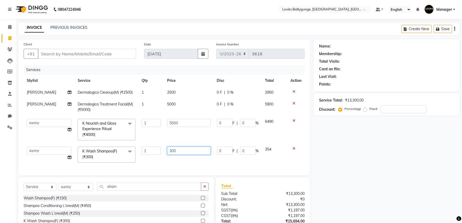
click at [171, 150] on input "300" at bounding box center [188, 151] width 43 height 8
type input "500"
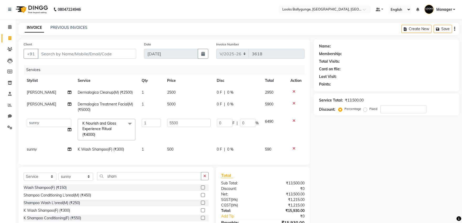
click at [182, 164] on div "Client +91 Date 01-09-2025 Invoice Number V/2025 V/2025-26 3618 Services Stylis…" at bounding box center [164, 101] width 292 height 125
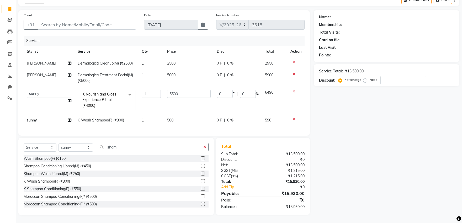
scroll to position [33, 0]
click at [110, 20] on input "Client" at bounding box center [87, 25] width 98 height 10
type input "9"
type input "0"
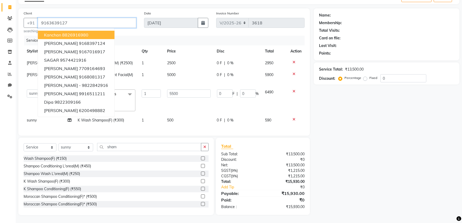
type input "9163639127"
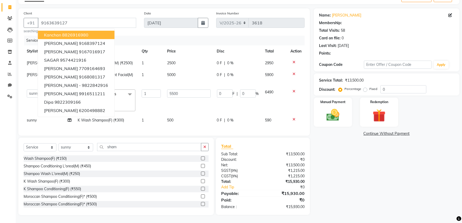
select select "1: Object"
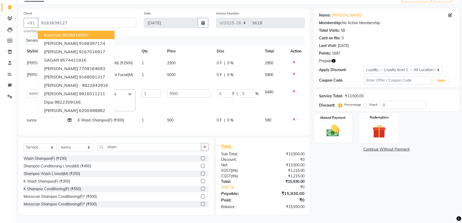
click at [377, 130] on img at bounding box center [379, 131] width 22 height 17
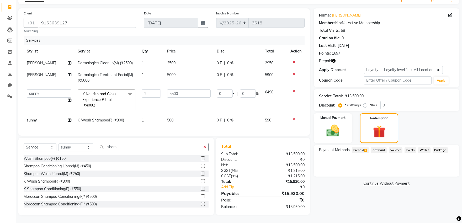
click at [360, 147] on span "Prepaid 2" at bounding box center [360, 150] width 17 height 6
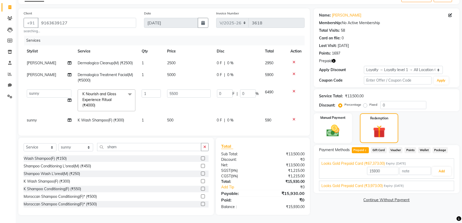
click at [379, 184] on span "Looks Gold Prepaid Card (₹3,973.00)" at bounding box center [351, 186] width 61 height 6
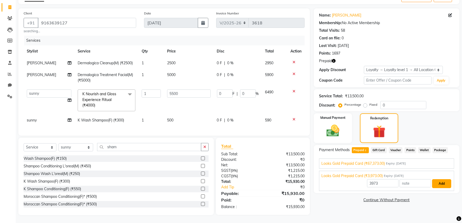
click at [443, 182] on button "Add" at bounding box center [441, 183] width 19 height 9
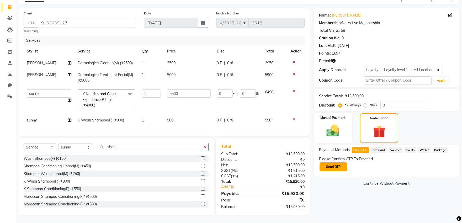
click at [332, 164] on button "Send OTP" at bounding box center [334, 166] width 28 height 9
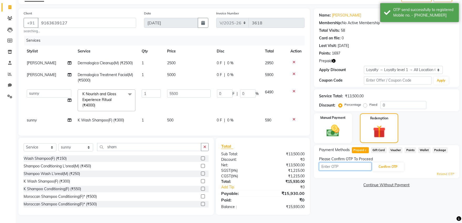
click at [321, 165] on input "text" at bounding box center [345, 166] width 52 height 8
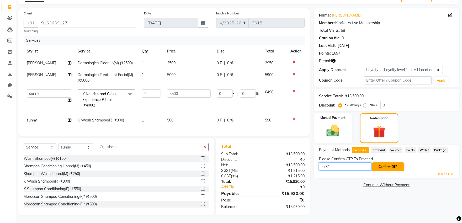
type input "5731"
click at [392, 165] on button "Confirm OTP" at bounding box center [388, 166] width 32 height 9
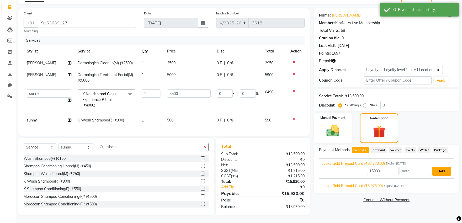
click at [438, 170] on button "Add" at bounding box center [441, 171] width 19 height 9
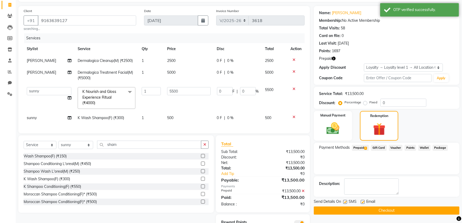
click at [362, 148] on span "Prepaid 2" at bounding box center [360, 148] width 17 height 6
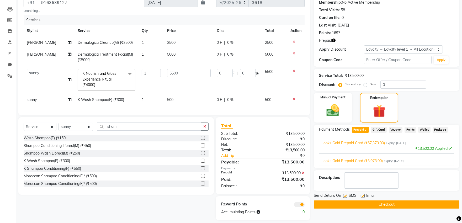
scroll to position [61, 0]
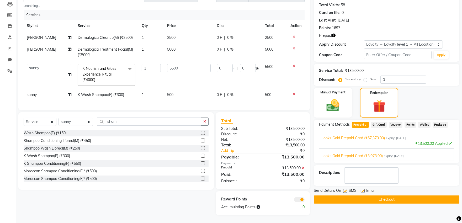
click at [356, 195] on button "Checkout" at bounding box center [387, 199] width 146 height 8
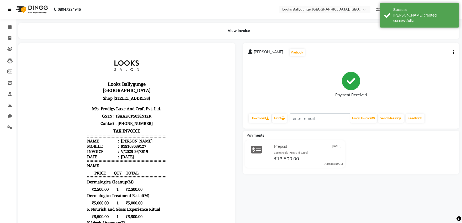
click at [10, 9] on icon at bounding box center [9, 10] width 3 height 4
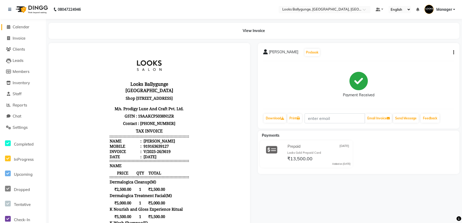
click at [12, 28] on span at bounding box center [9, 27] width 8 height 6
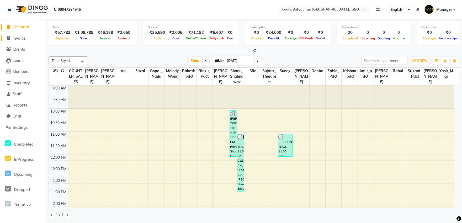
click at [17, 37] on span "Invoice" at bounding box center [19, 38] width 13 height 5
select select "service"
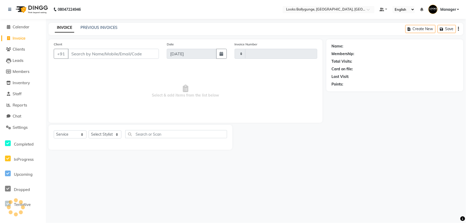
type input "3620"
select select "6477"
click at [107, 28] on link "PREVIOUS INVOICES" at bounding box center [99, 27] width 37 height 5
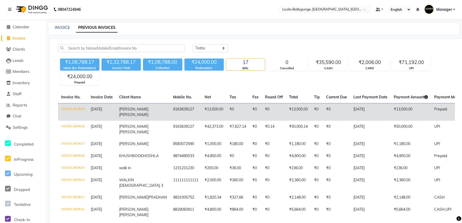
click at [226, 110] on td "₹0" at bounding box center [237, 112] width 23 height 18
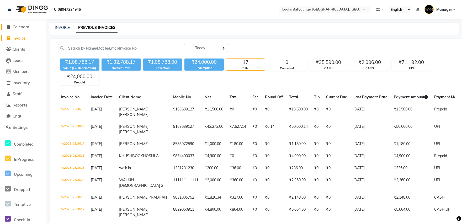
click at [8, 27] on icon at bounding box center [8, 27] width 3 height 4
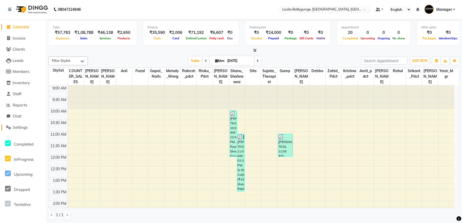
click at [11, 128] on span at bounding box center [9, 128] width 8 height 6
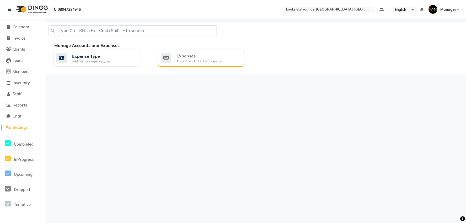
click at [189, 58] on div "Expenses" at bounding box center [200, 56] width 47 height 6
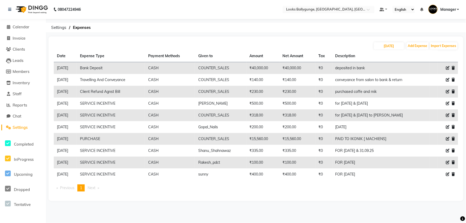
click at [449, 80] on icon at bounding box center [448, 80] width 4 height 4
select select "5134"
select select "1"
select select "5499"
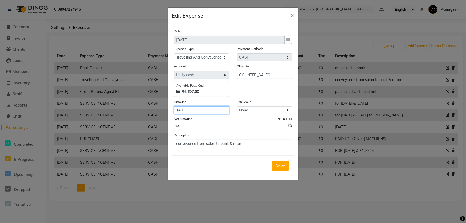
click at [189, 109] on input "140" at bounding box center [201, 110] width 55 height 8
click at [282, 167] on span "Save" at bounding box center [281, 165] width 10 height 5
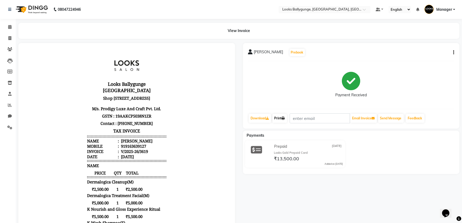
click at [280, 119] on link "Print" at bounding box center [279, 118] width 15 height 9
